Goal: Use online tool/utility: Utilize a website feature to perform a specific function

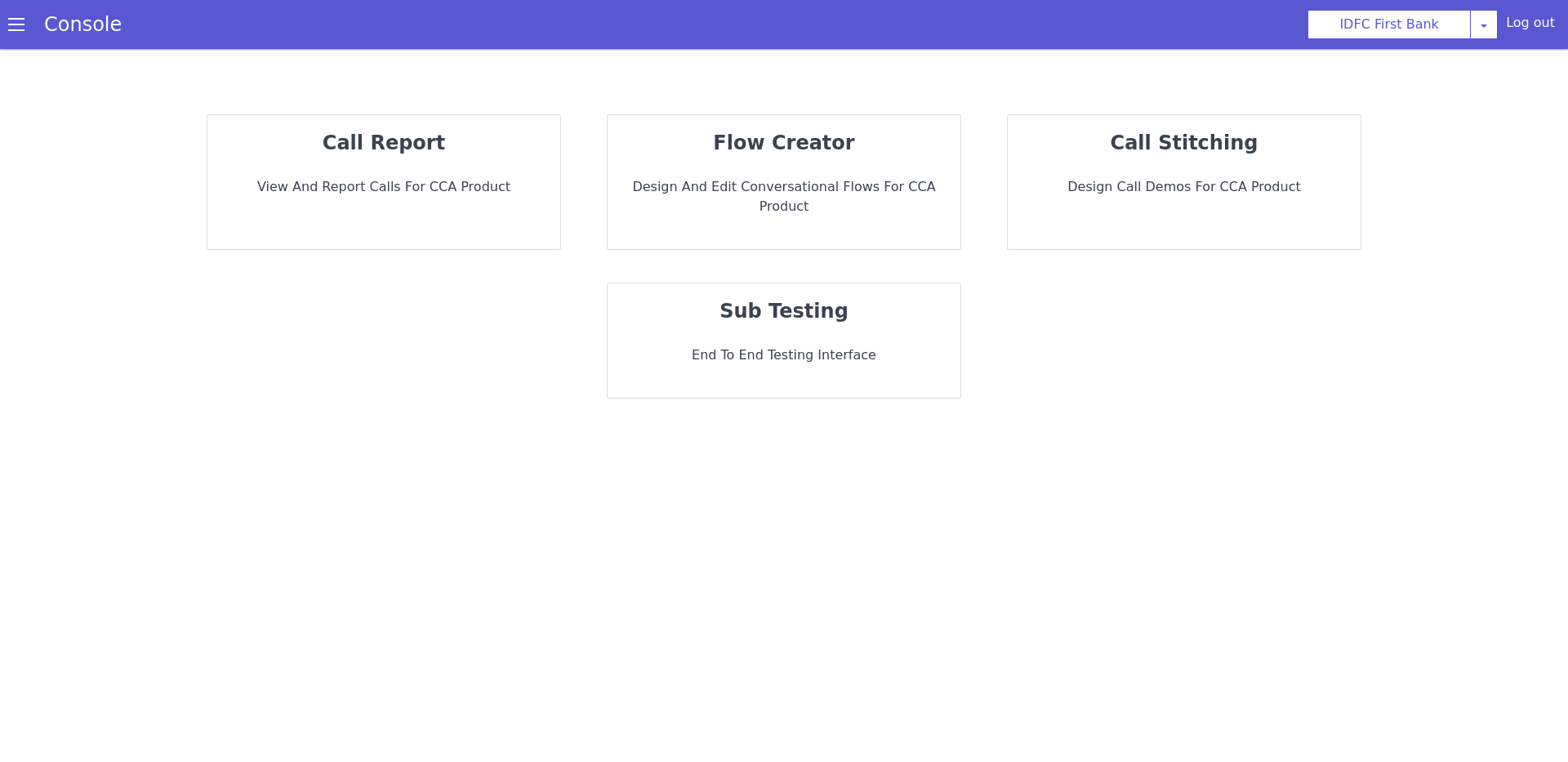
click at [861, 311] on div "sub testing End to End Testing Interface" at bounding box center [784, 340] width 353 height 115
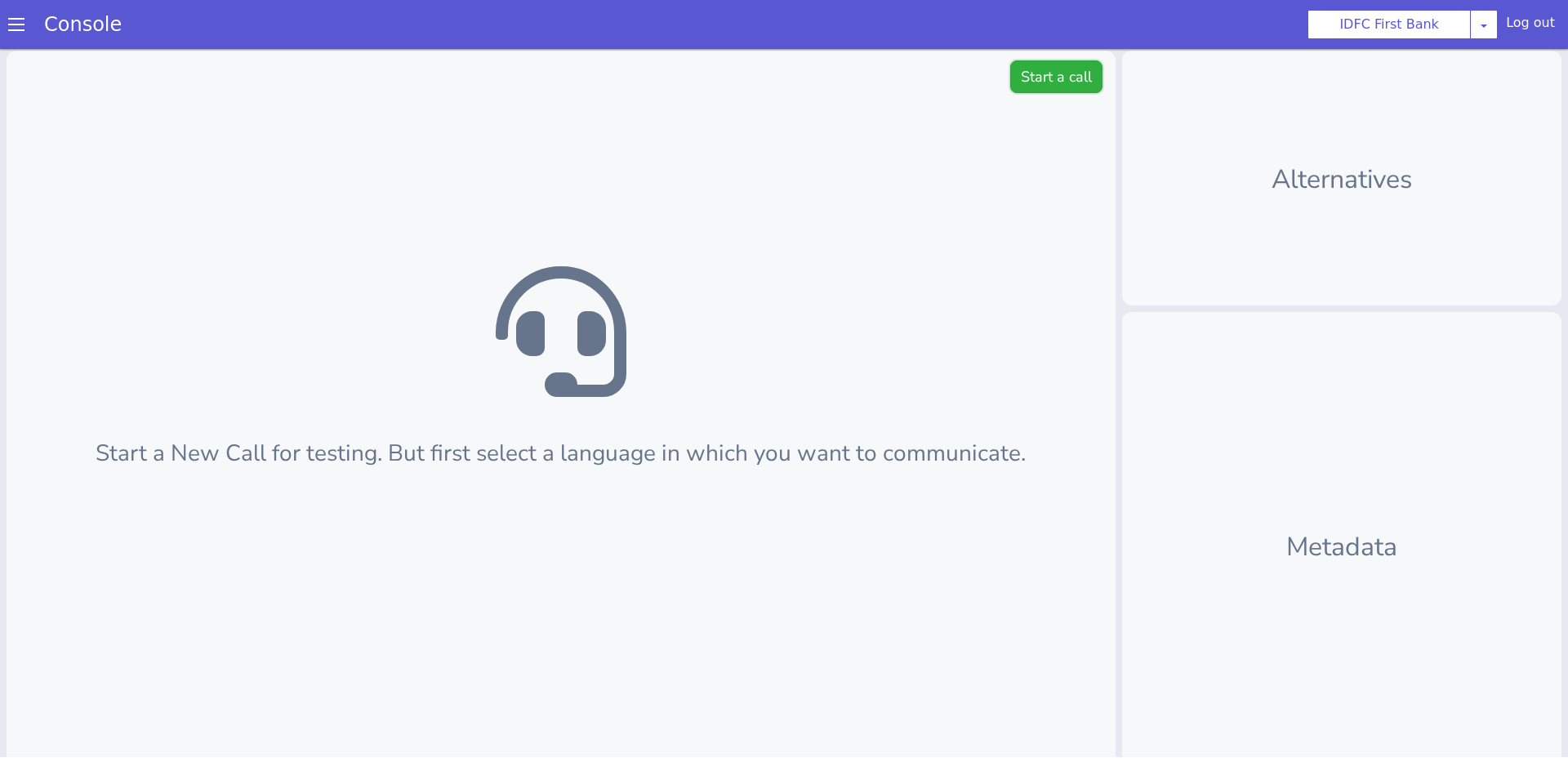
click at [1025, 91] on button "Start a call" at bounding box center [1056, 76] width 92 height 32
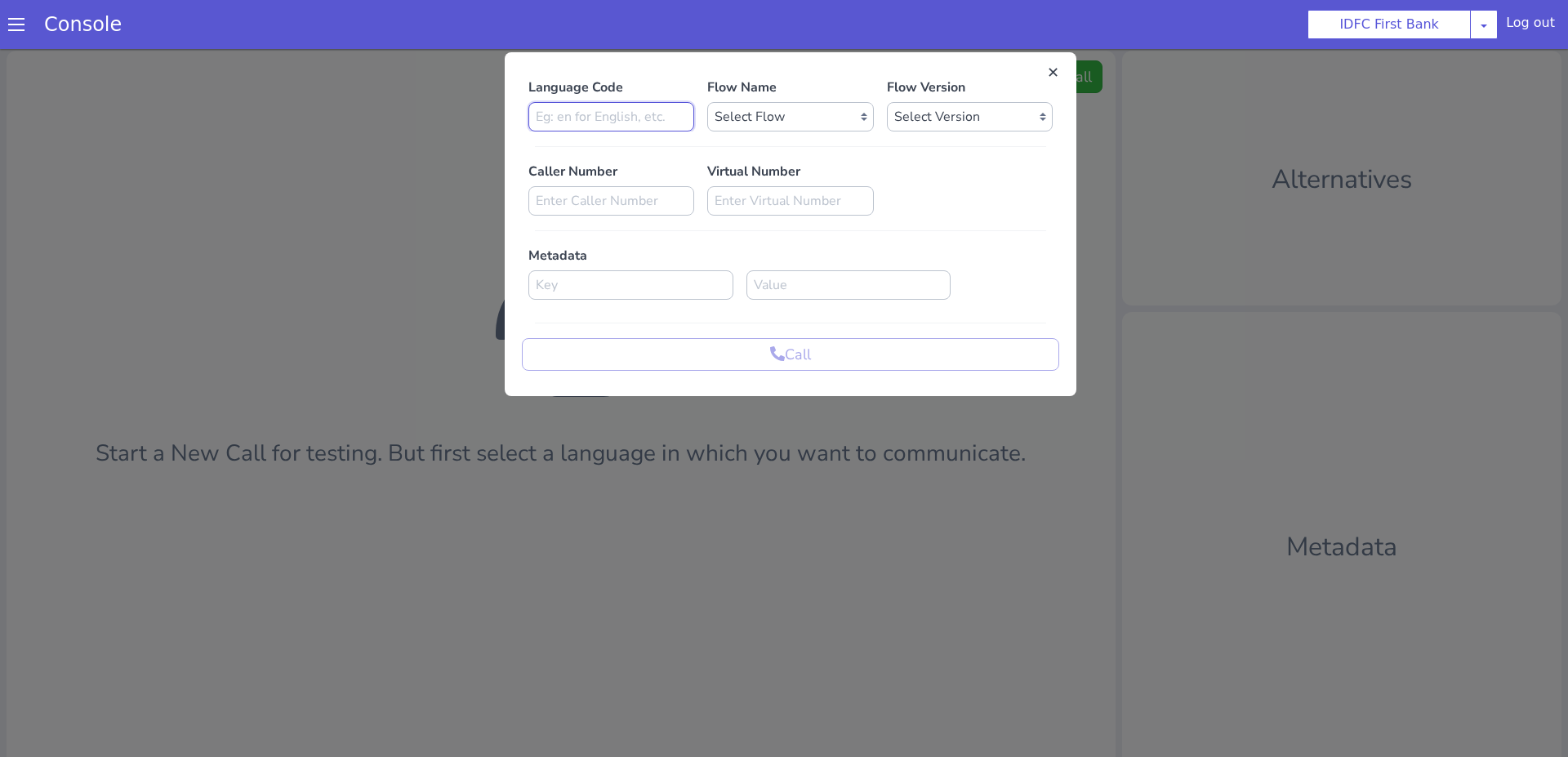
click at [629, 115] on input at bounding box center [611, 117] width 166 height 29
type input "t"
click at [621, 284] on input at bounding box center [631, 285] width 205 height 29
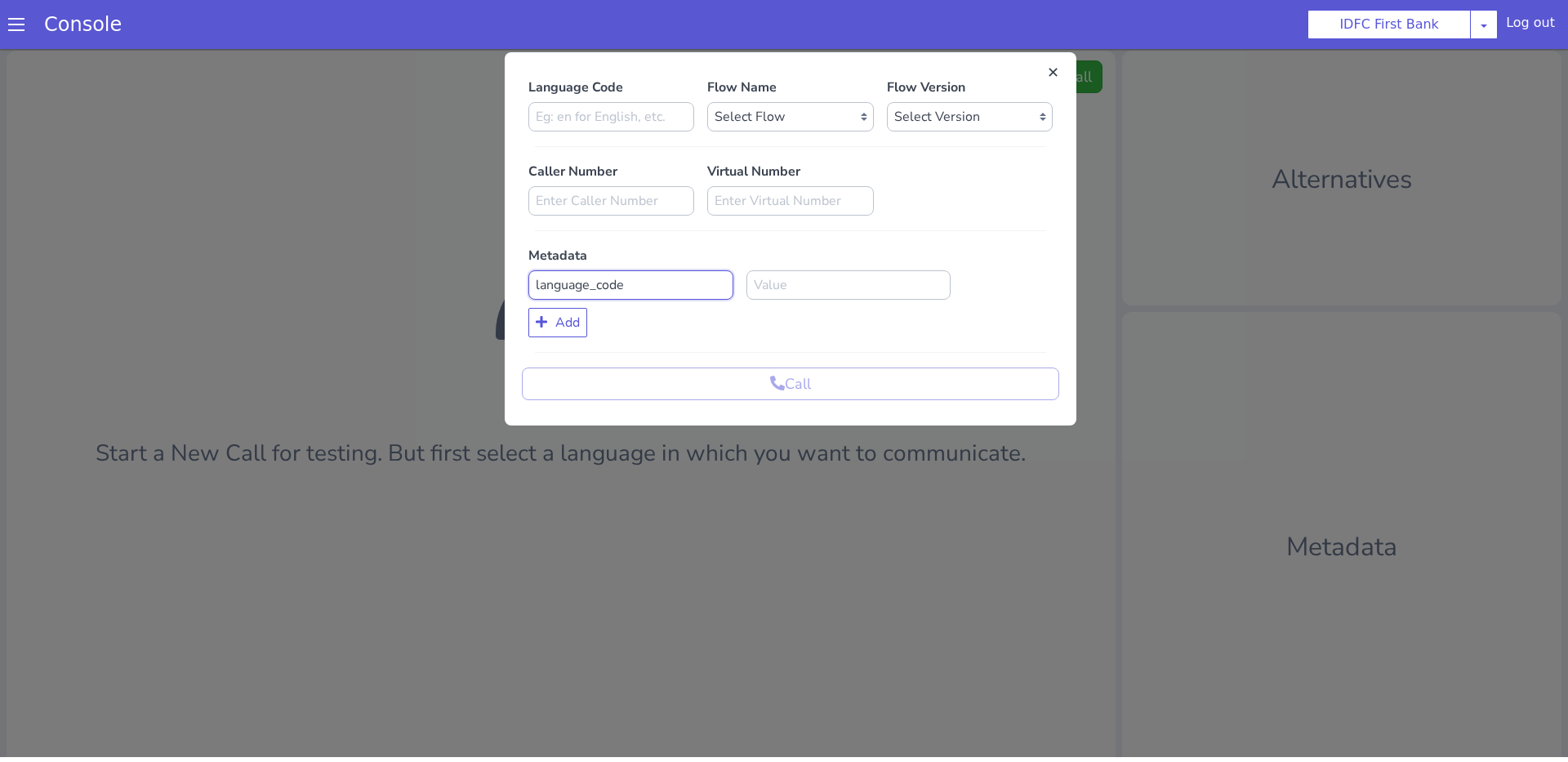
type input "language_code"
click at [821, 286] on input at bounding box center [848, 285] width 205 height 29
type input "ta"
click at [780, 123] on select "Select Flow IDFC - MEL Flexi Rough work IDFC Test - English SA Funding T+15 Rem…" at bounding box center [789, 117] width 166 height 29
select select "b1684704-e6df-40aa-891c-83778b95b9d8"
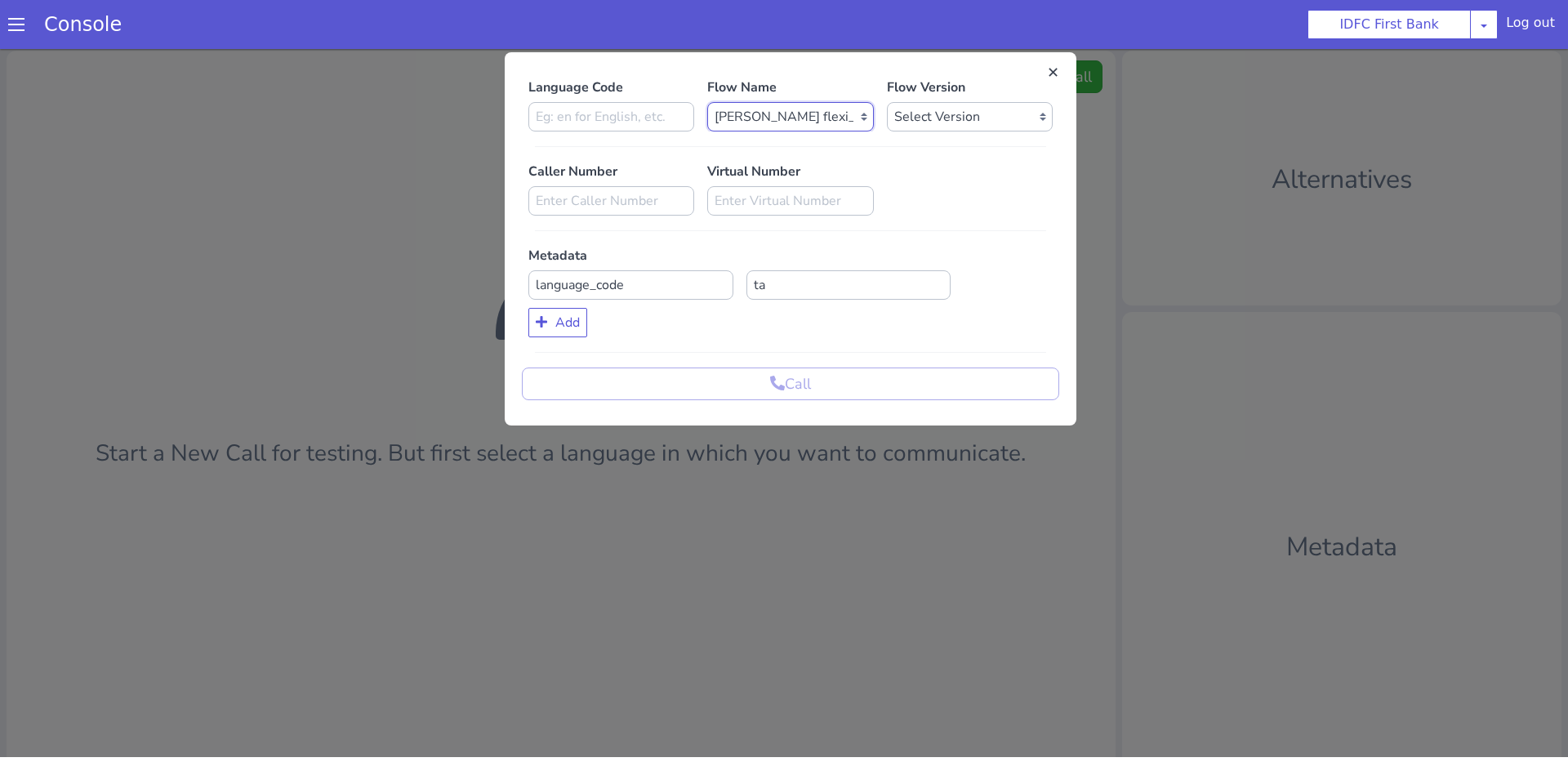
click at [707, 102] on select "Select Flow IDFC - MEL Flexi Rough work IDFC Test - English SA Funding T+15 Rem…" at bounding box center [789, 117] width 166 height 29
click at [995, 110] on select "Select Version 0.0.5 0.0.4 0.0.3 0.0.2 0.0.1" at bounding box center [970, 117] width 166 height 29
select select "0.0.5"
click at [887, 102] on select "Select Version 0.0.5 0.0.4 0.0.3 0.0.2 0.0.1" at bounding box center [970, 117] width 166 height 29
click at [622, 121] on input at bounding box center [611, 117] width 166 height 29
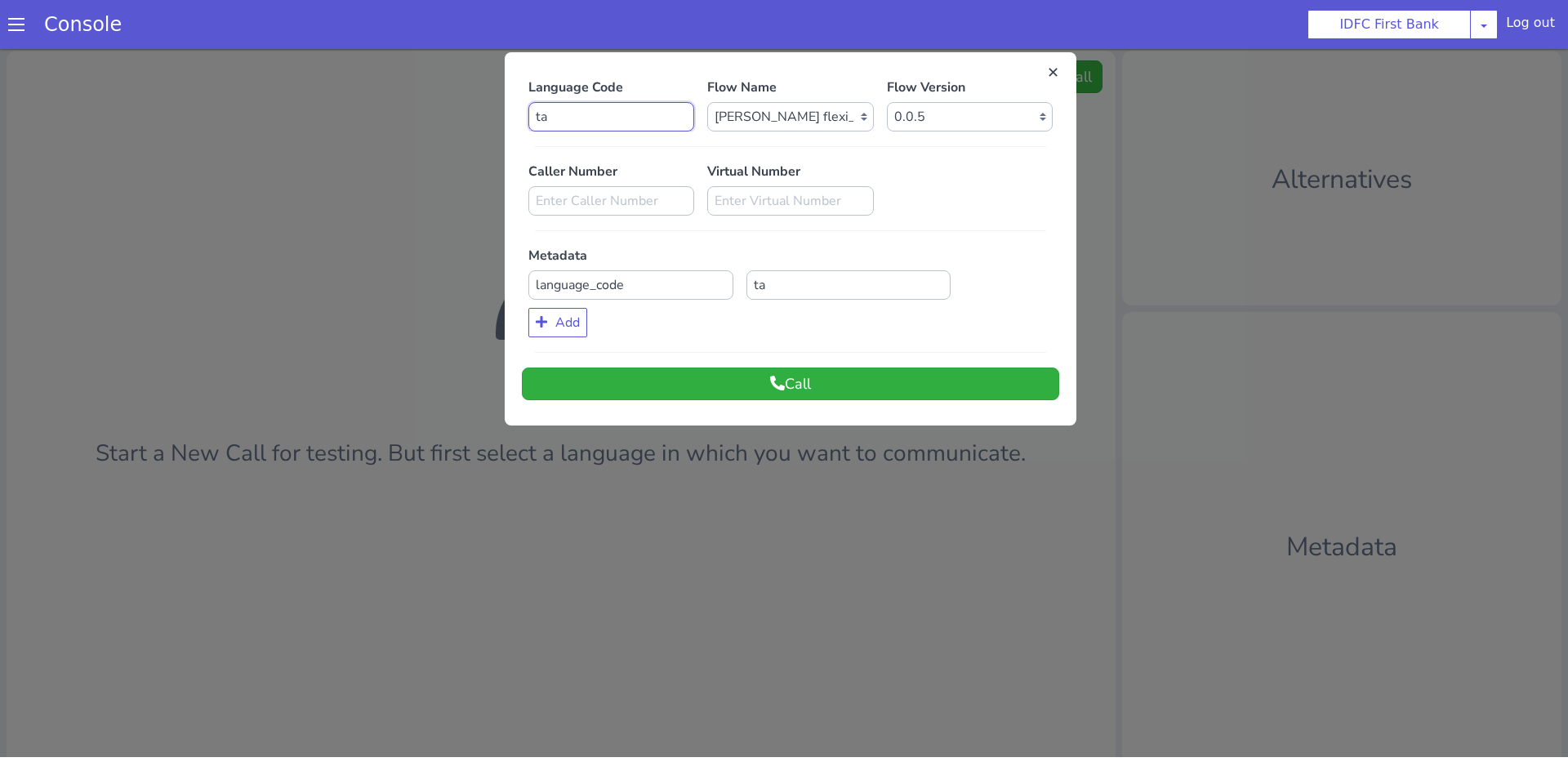
type input "ta"
click at [669, 395] on button "Call" at bounding box center [790, 383] width 537 height 32
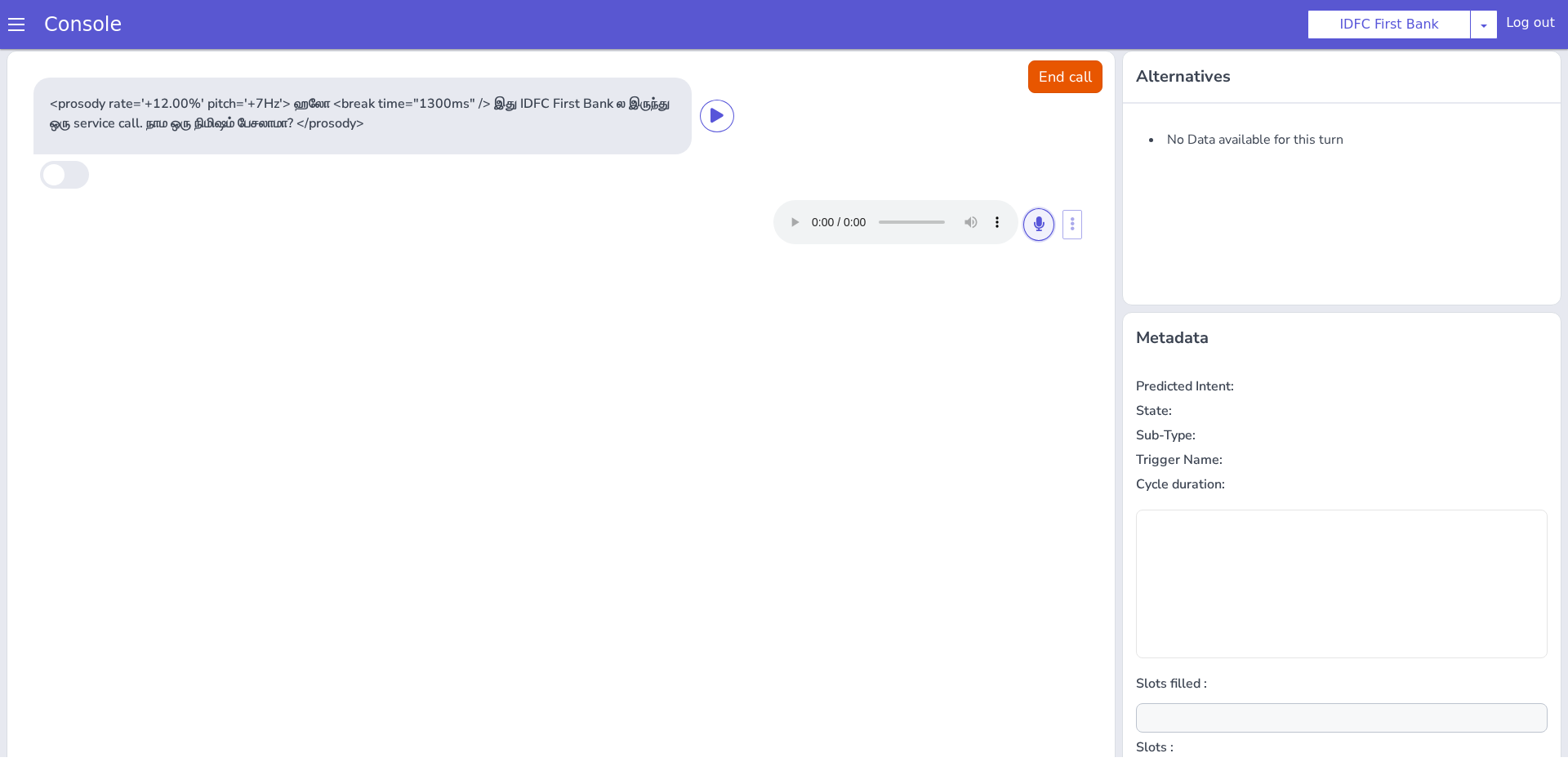
click at [1032, 225] on button at bounding box center [1039, 224] width 31 height 32
click at [1037, 232] on button at bounding box center [1039, 224] width 31 height 32
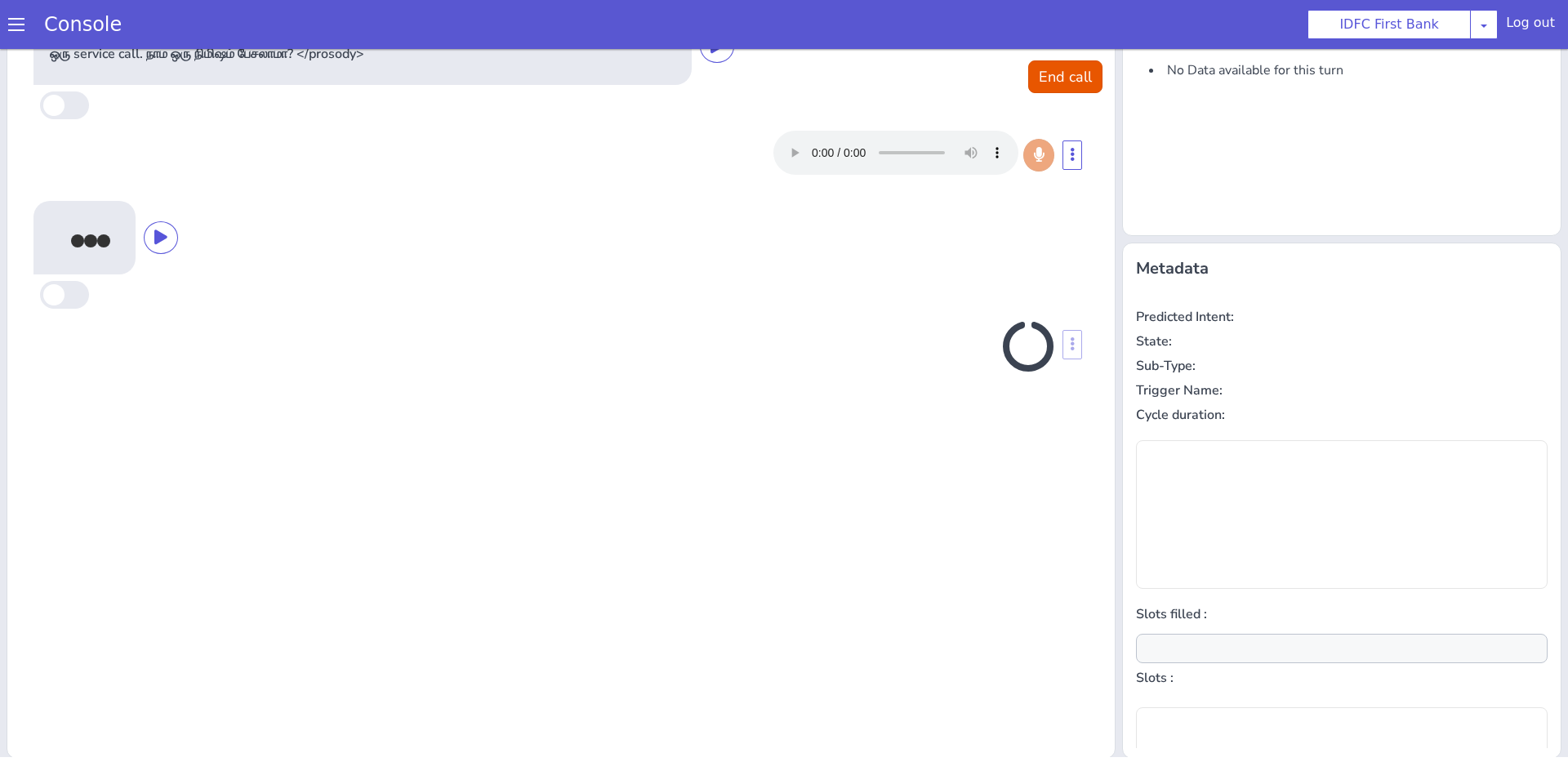
scroll to position [71, 0]
type input "null"
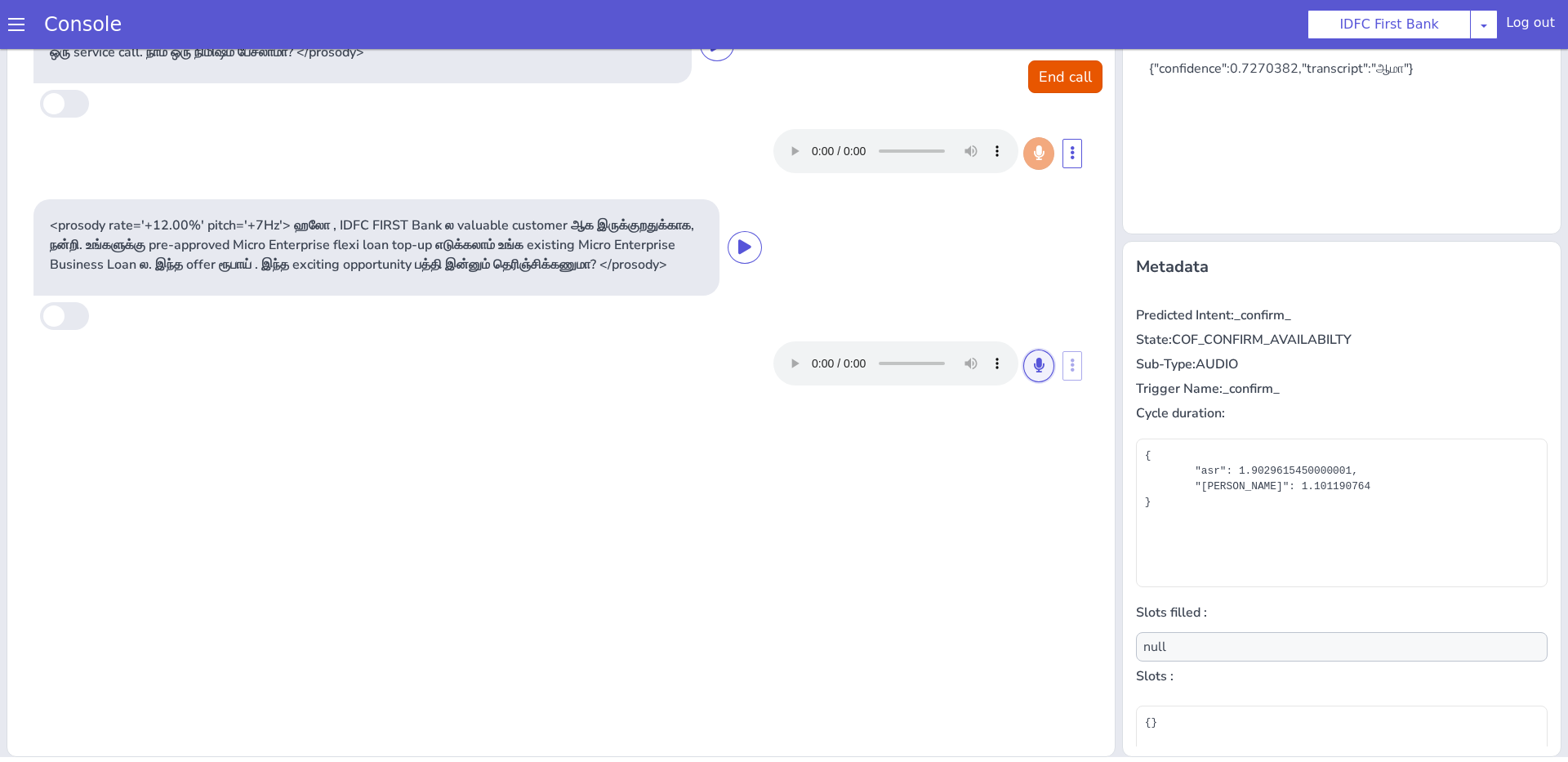
click at [1044, 382] on button at bounding box center [1039, 366] width 31 height 32
click at [1035, 373] on icon at bounding box center [1039, 365] width 10 height 15
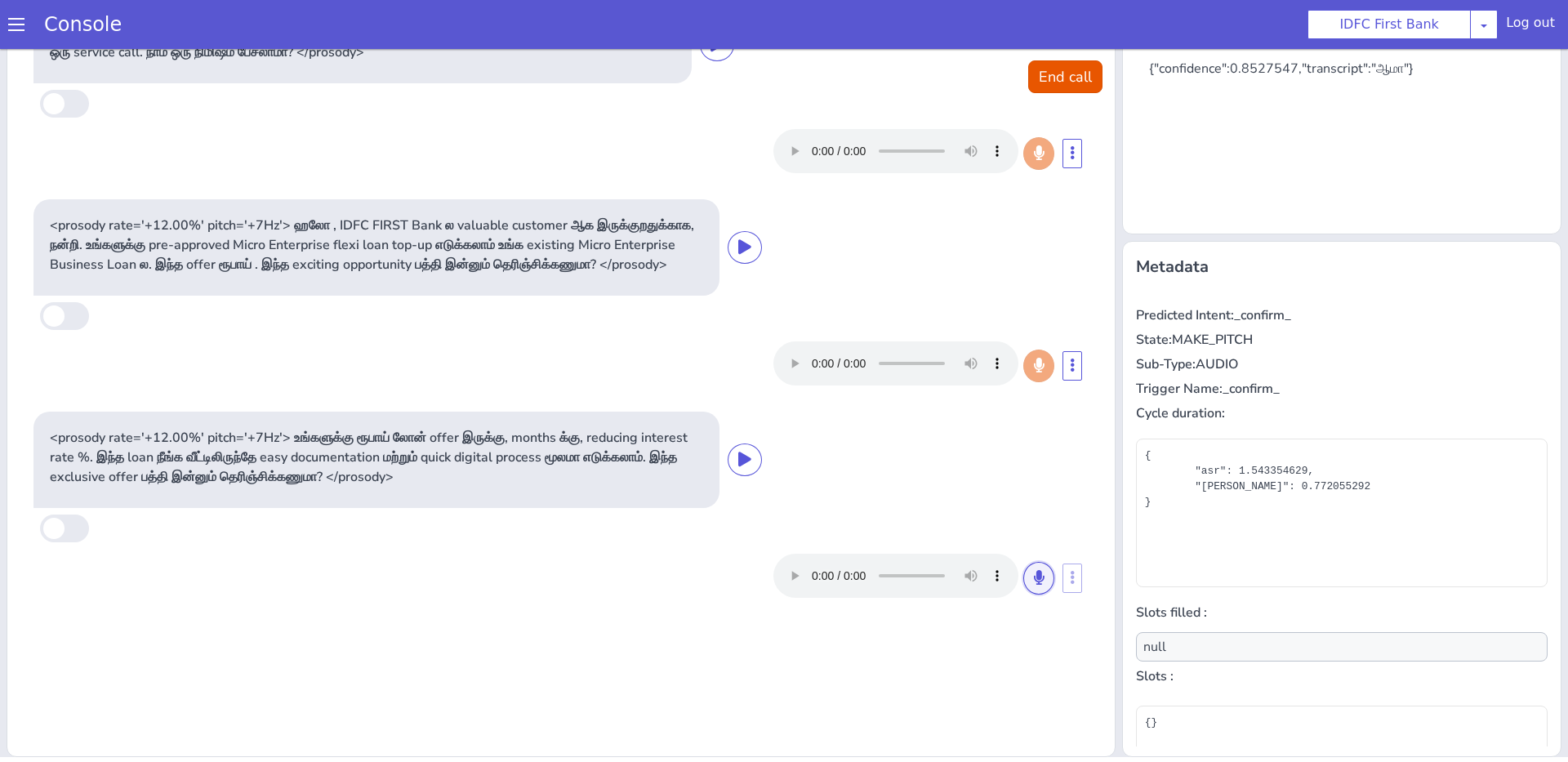
click at [1036, 584] on icon at bounding box center [1039, 577] width 10 height 15
click at [1042, 594] on button at bounding box center [1039, 578] width 31 height 32
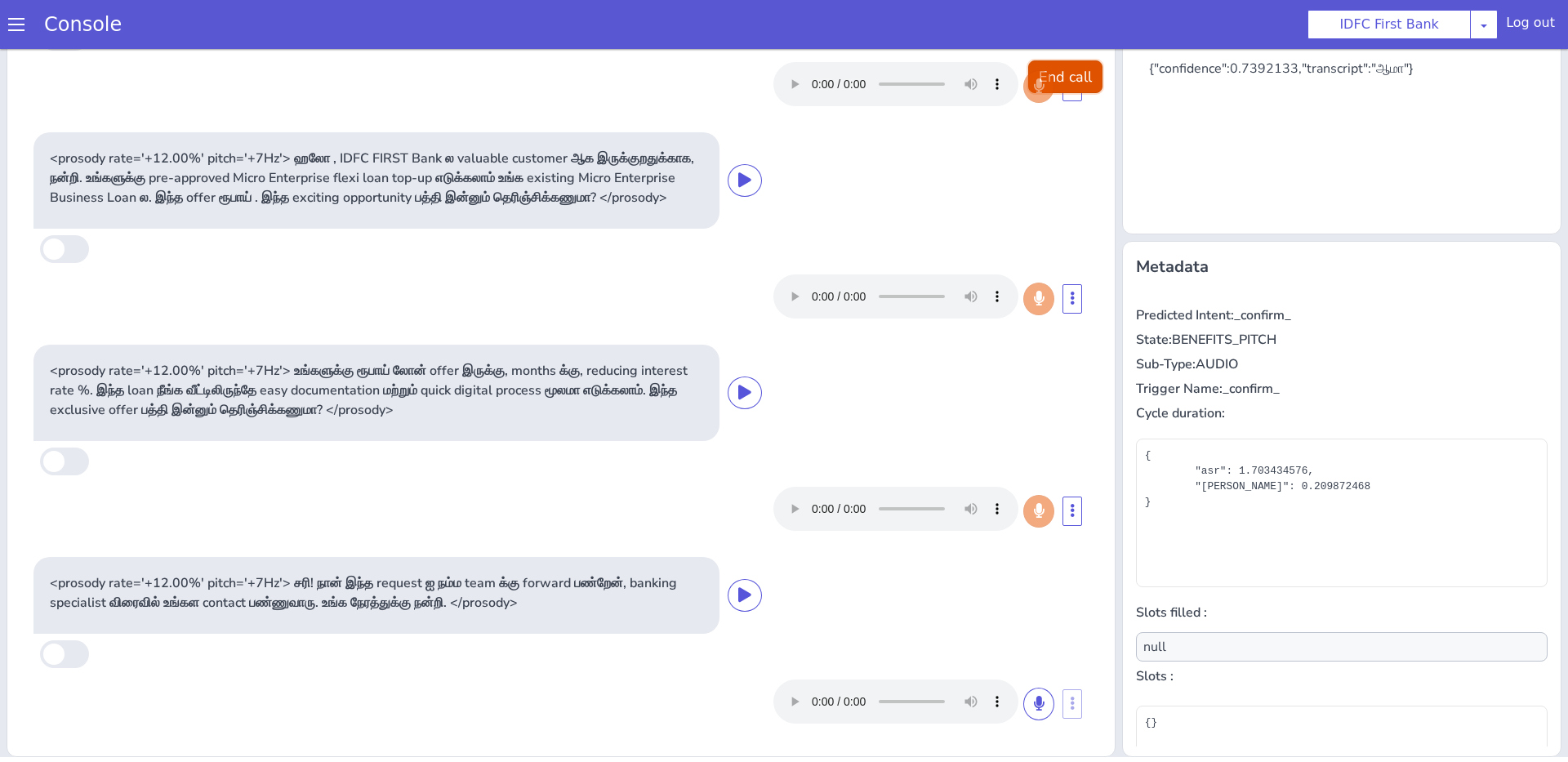
click at [1084, 89] on button "End call" at bounding box center [1066, 76] width 75 height 32
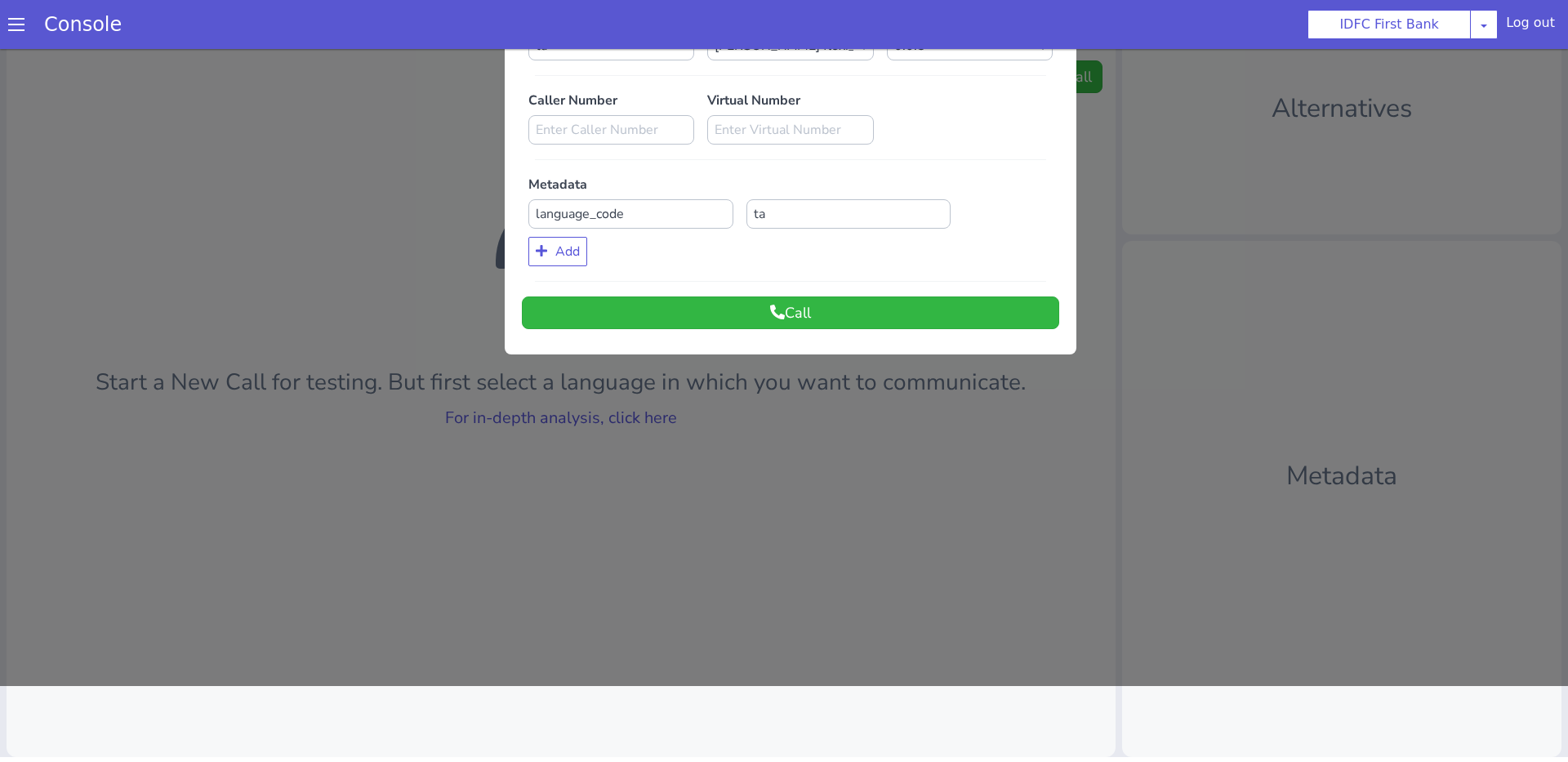
click at [617, 416] on div at bounding box center [784, 330] width 1568 height 713
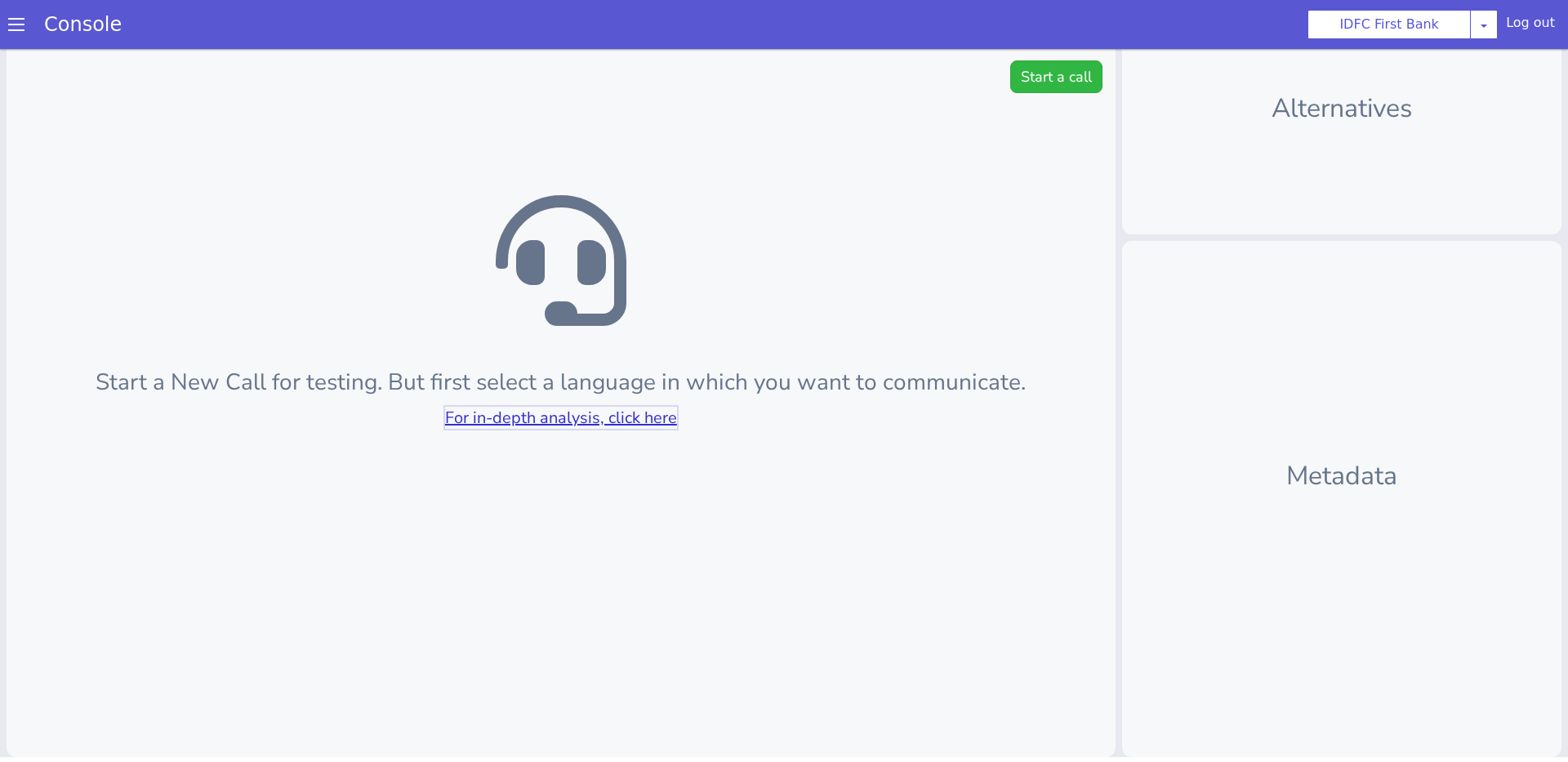
click at [613, 416] on link "For in-depth analysis, click here" at bounding box center [561, 418] width 232 height 22
